Goal: Task Accomplishment & Management: Manage account settings

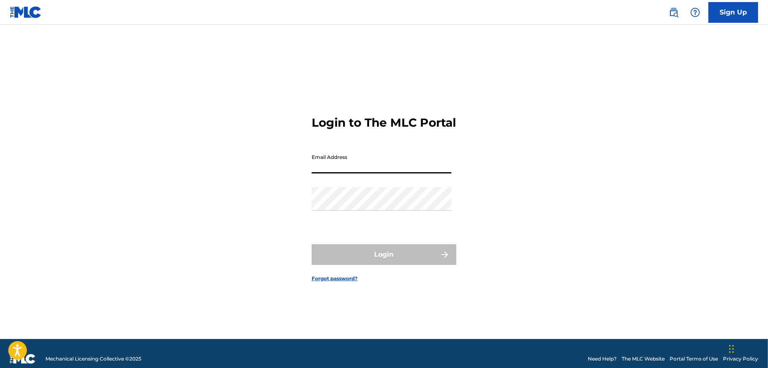
type input "[EMAIL_ADDRESS][DOMAIN_NAME]"
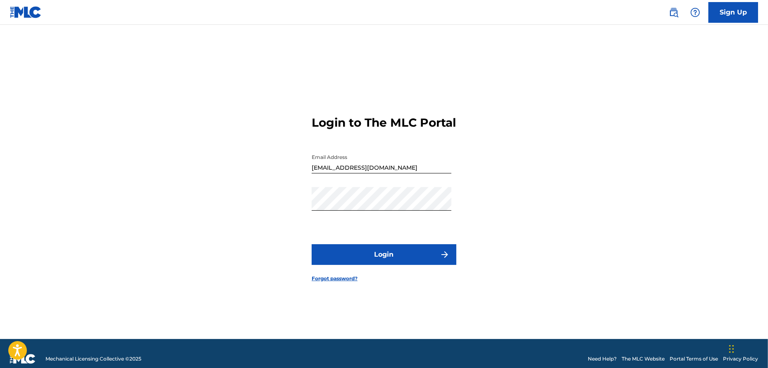
click at [375, 259] on button "Login" at bounding box center [384, 254] width 145 height 21
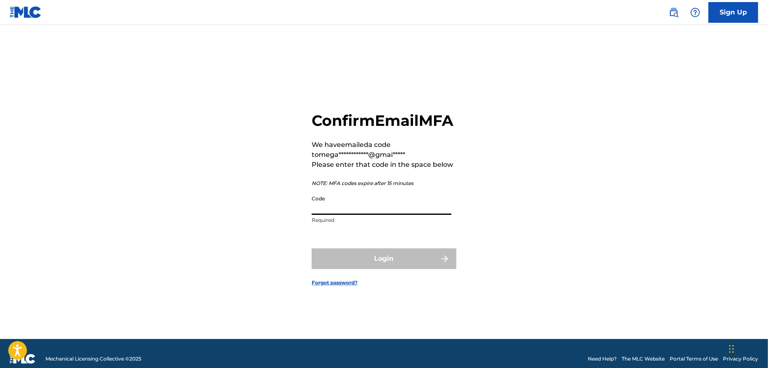
click at [322, 212] on input "Code" at bounding box center [382, 203] width 140 height 24
paste input "983364"
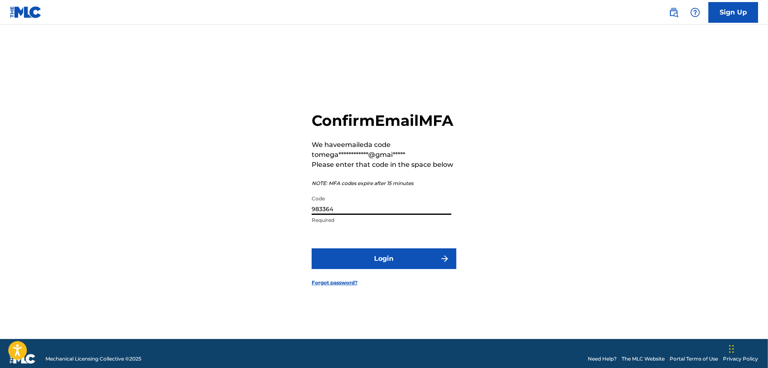
type input "983364"
click at [360, 266] on button "Login" at bounding box center [384, 258] width 145 height 21
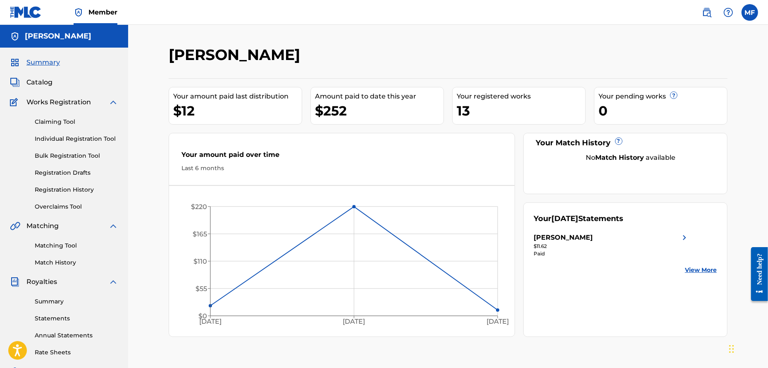
click at [710, 270] on link "View More" at bounding box center [701, 269] width 32 height 9
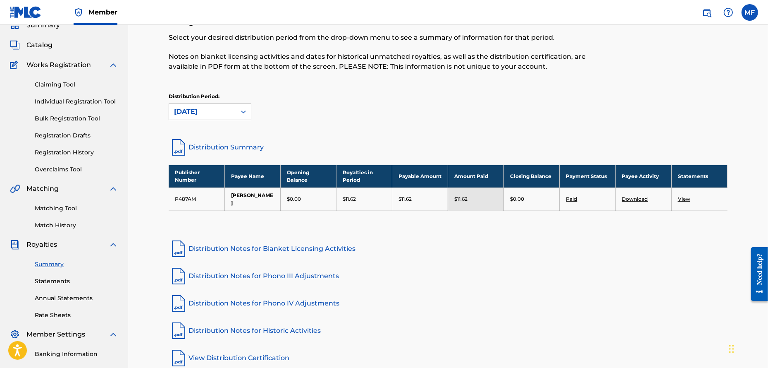
scroll to position [83, 0]
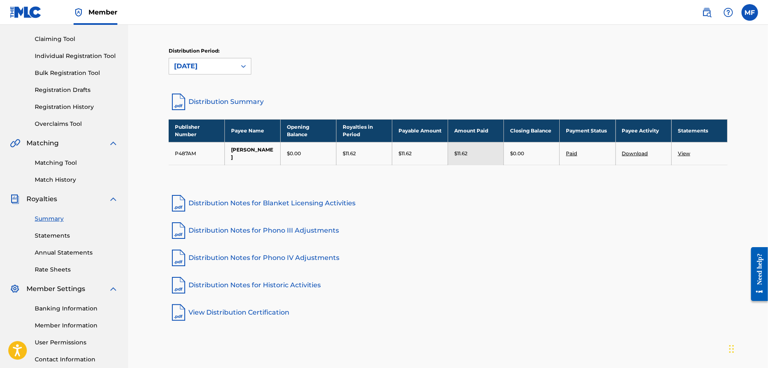
click at [210, 102] on link "Distribution Summary" at bounding box center [448, 102] width 559 height 20
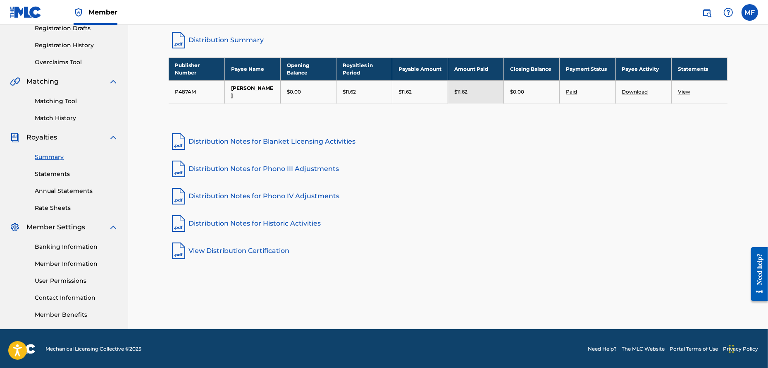
scroll to position [145, 0]
click at [63, 242] on link "Banking Information" at bounding box center [77, 246] width 84 height 9
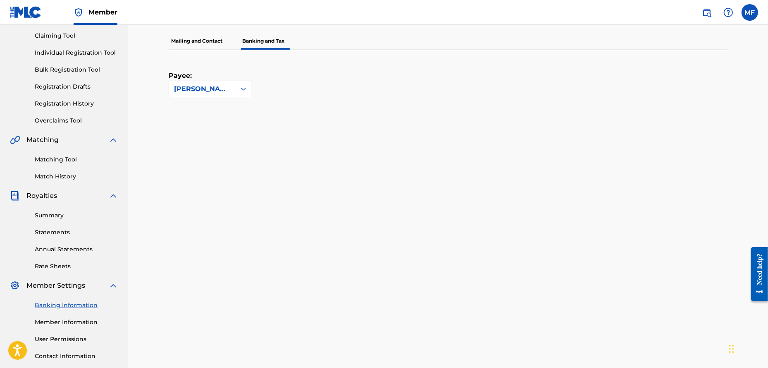
scroll to position [52, 0]
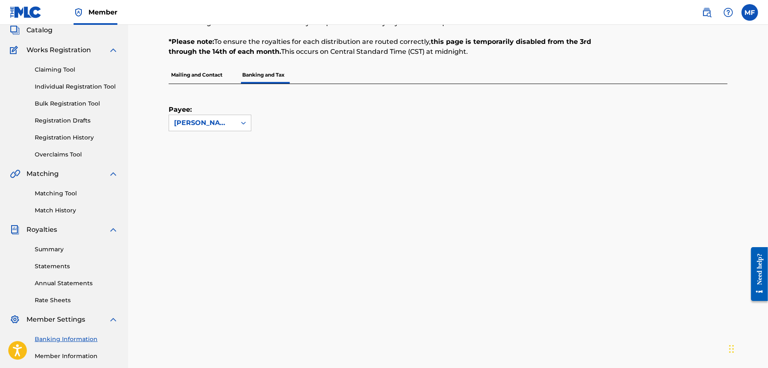
click at [45, 251] on link "Summary" at bounding box center [77, 249] width 84 height 9
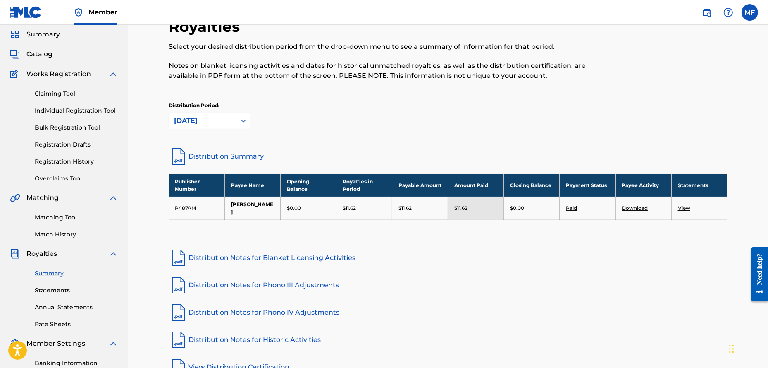
scroll to position [41, 0]
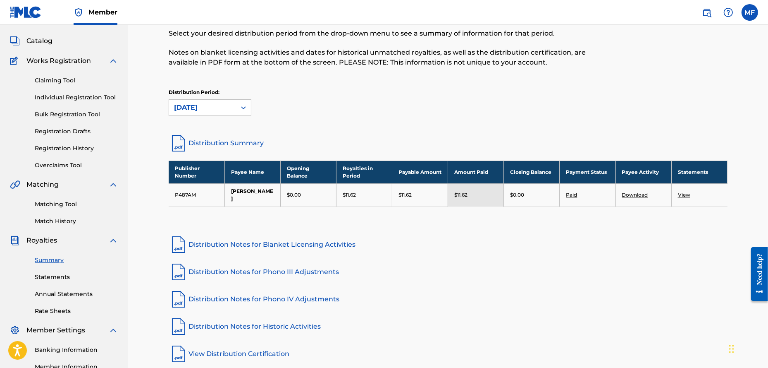
click at [50, 277] on link "Statements" at bounding box center [77, 276] width 84 height 9
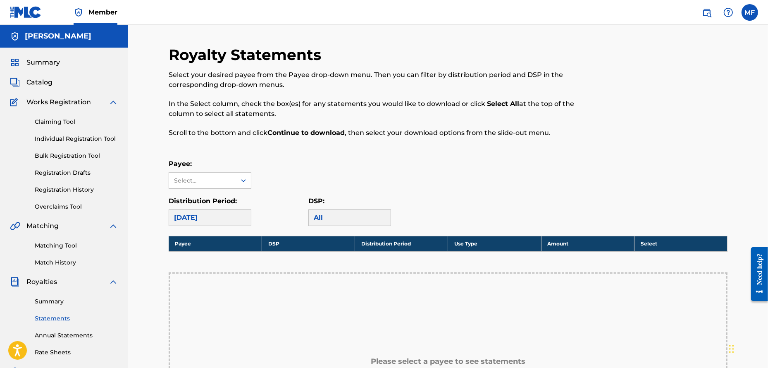
click at [58, 122] on link "Claiming Tool" at bounding box center [77, 121] width 84 height 9
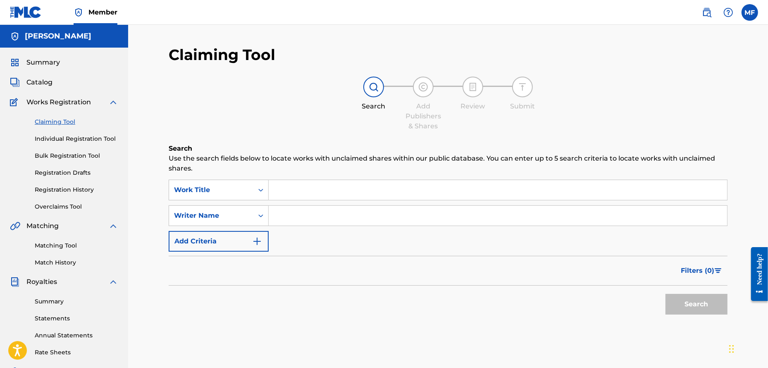
click at [48, 134] on link "Individual Registration Tool" at bounding box center [77, 138] width 84 height 9
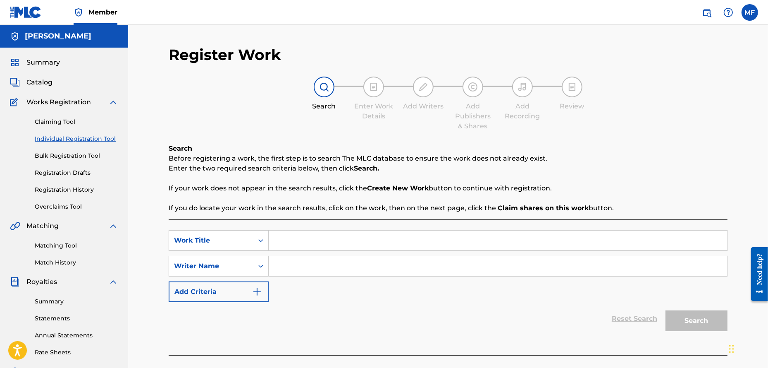
click at [66, 155] on link "Bulk Registration Tool" at bounding box center [77, 155] width 84 height 9
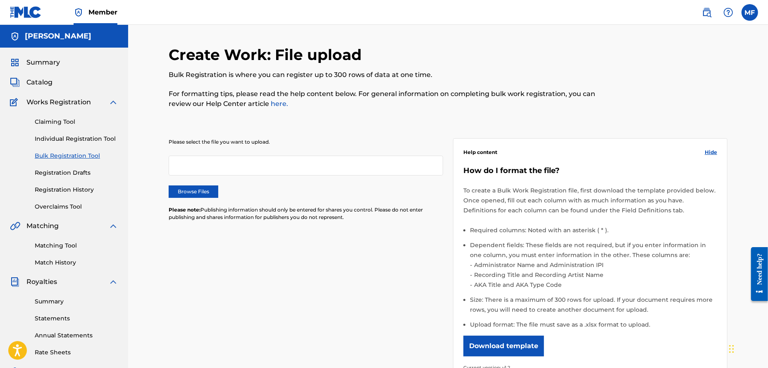
click at [32, 77] on span "Catalog" at bounding box center [39, 82] width 26 height 10
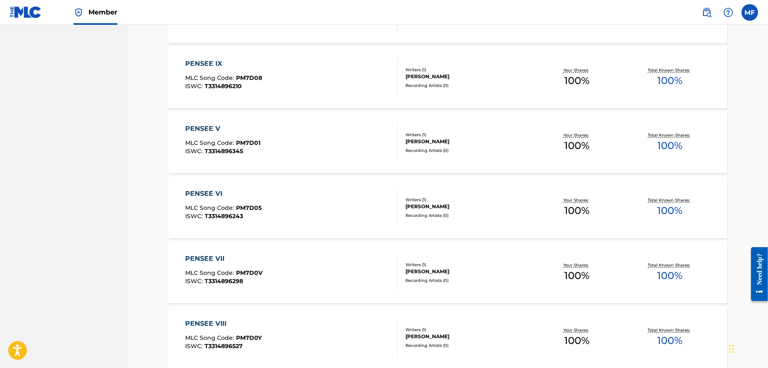
scroll to position [578, 0]
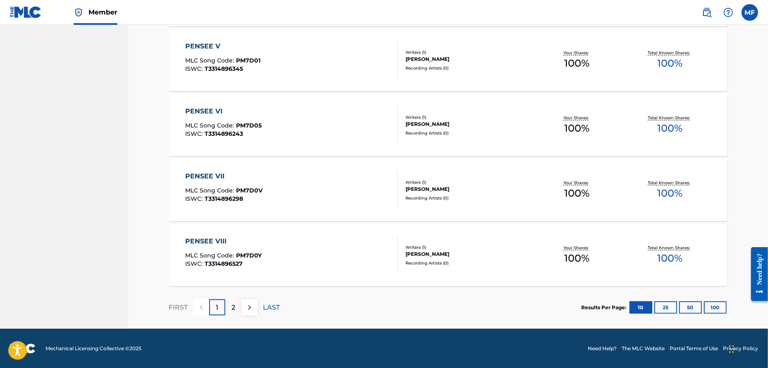
click at [233, 307] on p "2" at bounding box center [234, 307] width 4 height 10
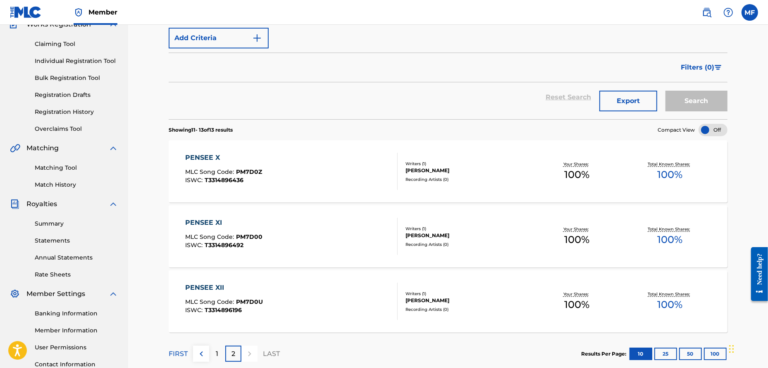
scroll to position [62, 0]
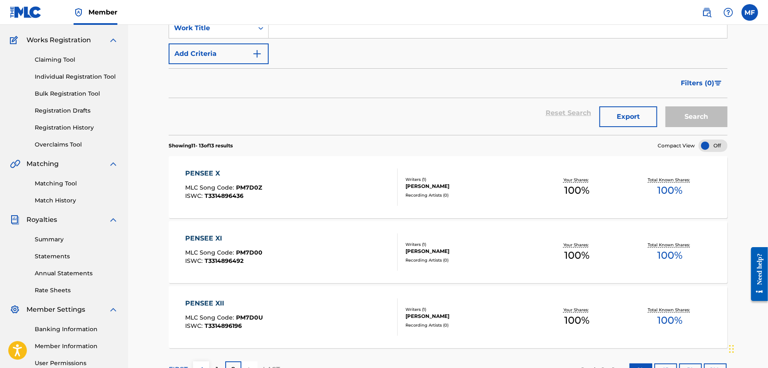
click at [68, 202] on link "Match History" at bounding box center [77, 200] width 84 height 9
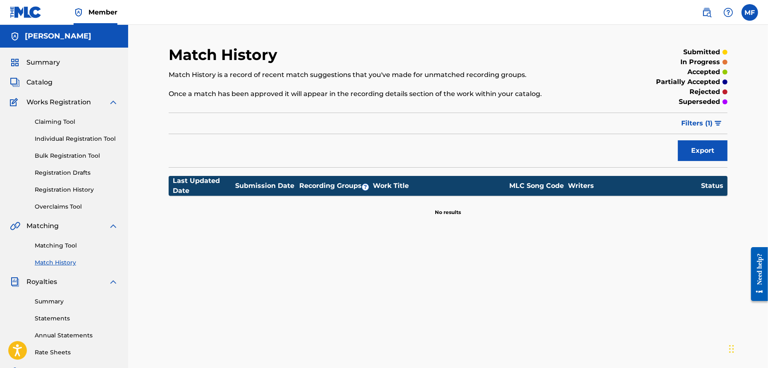
click at [700, 122] on span "Filters ( 1 )" at bounding box center [696, 123] width 31 height 10
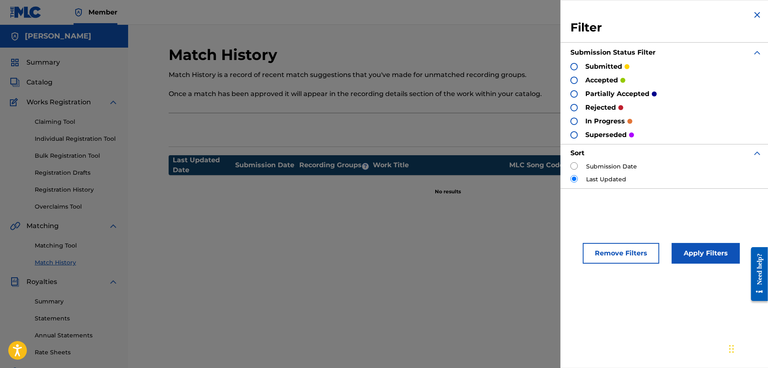
click at [606, 167] on label "Submission Date" at bounding box center [611, 166] width 51 height 9
click at [575, 168] on input "radio" at bounding box center [574, 165] width 7 height 7
radio input "true"
click at [620, 258] on button "Remove Filters" at bounding box center [621, 253] width 76 height 21
